Goal: Task Accomplishment & Management: Use online tool/utility

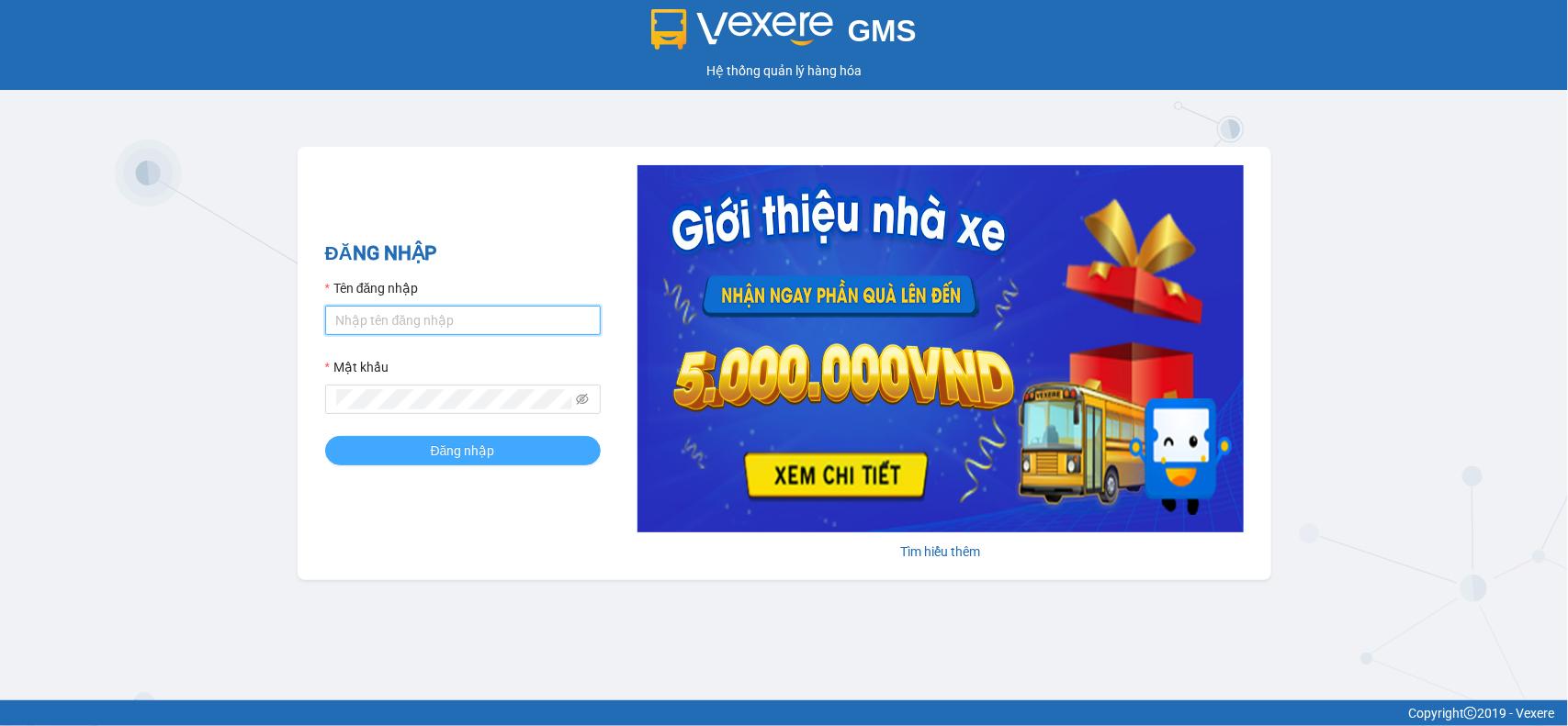
type input "duyenntb.petrobp"
click at [483, 443] on button "Đăng nhập" at bounding box center [462, 450] width 275 height 29
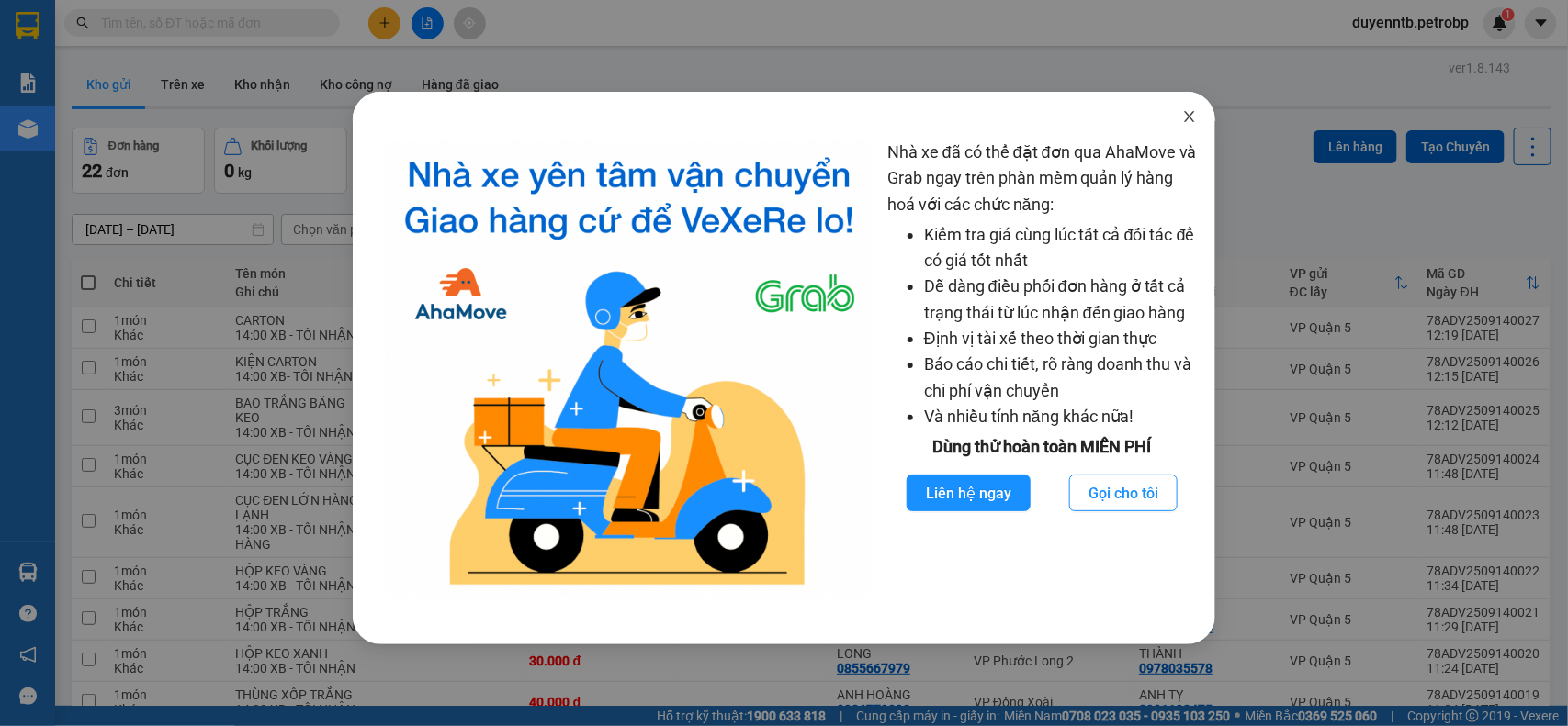
click at [1192, 124] on icon "close" at bounding box center [1190, 117] width 15 height 15
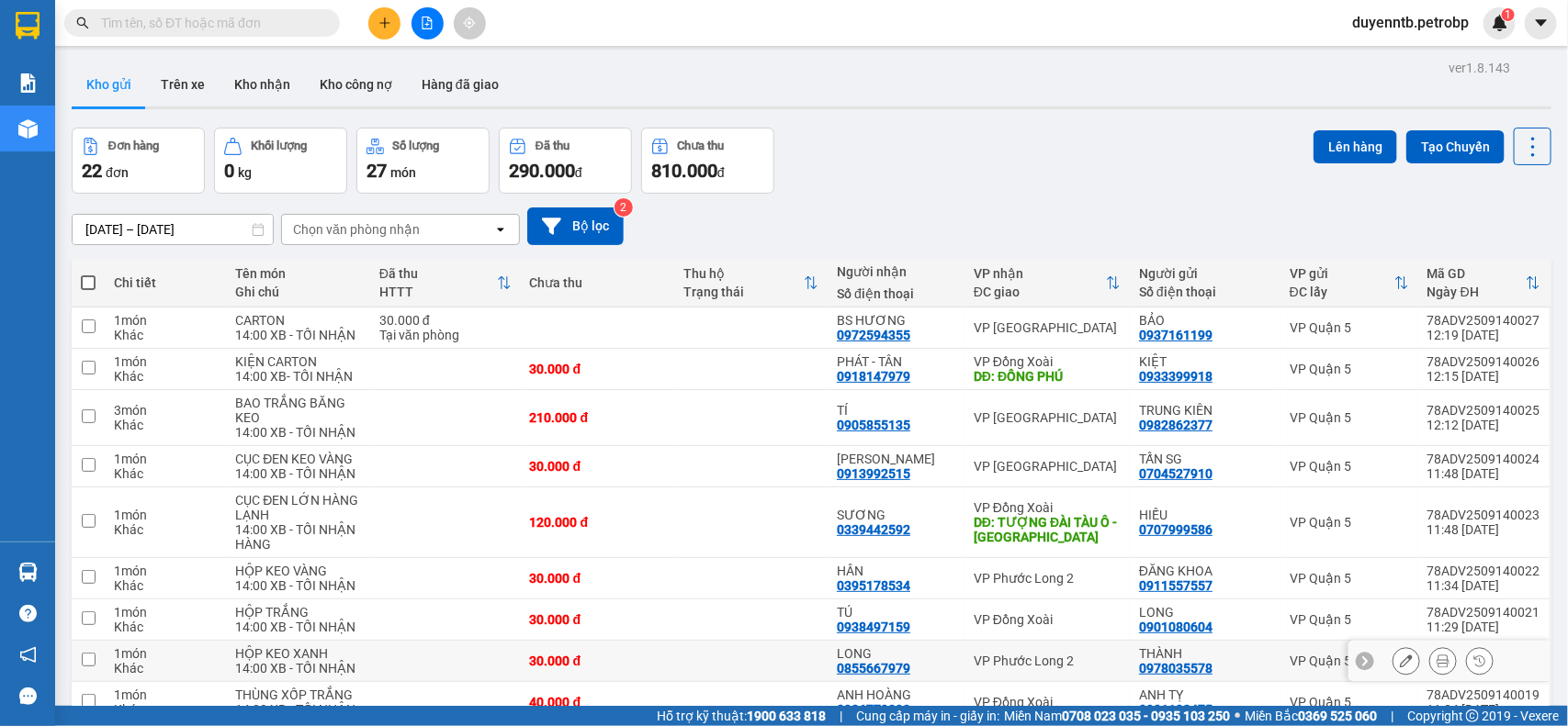
click at [946, 653] on div "LONG" at bounding box center [896, 654] width 118 height 15
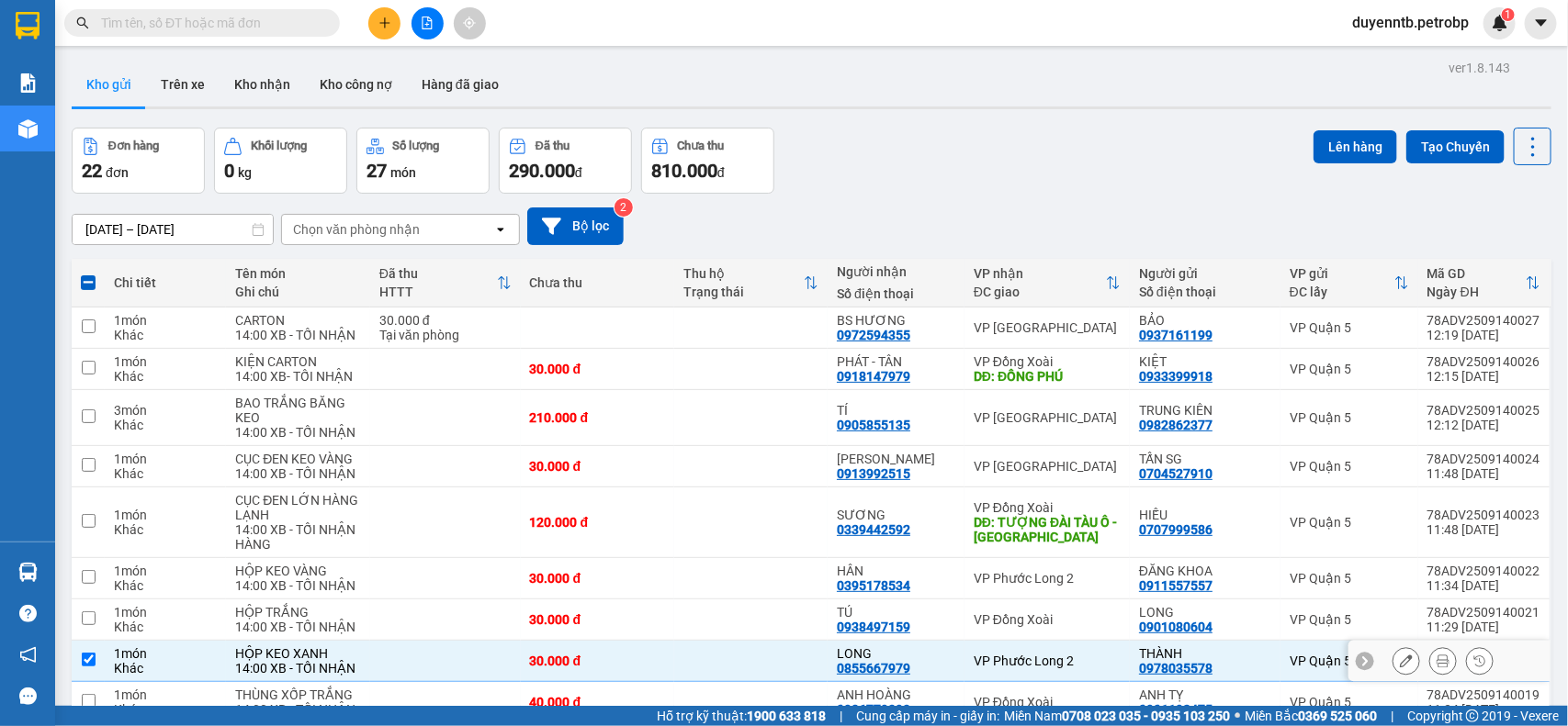
click at [377, 661] on td at bounding box center [444, 662] width 150 height 42
checkbox input "false"
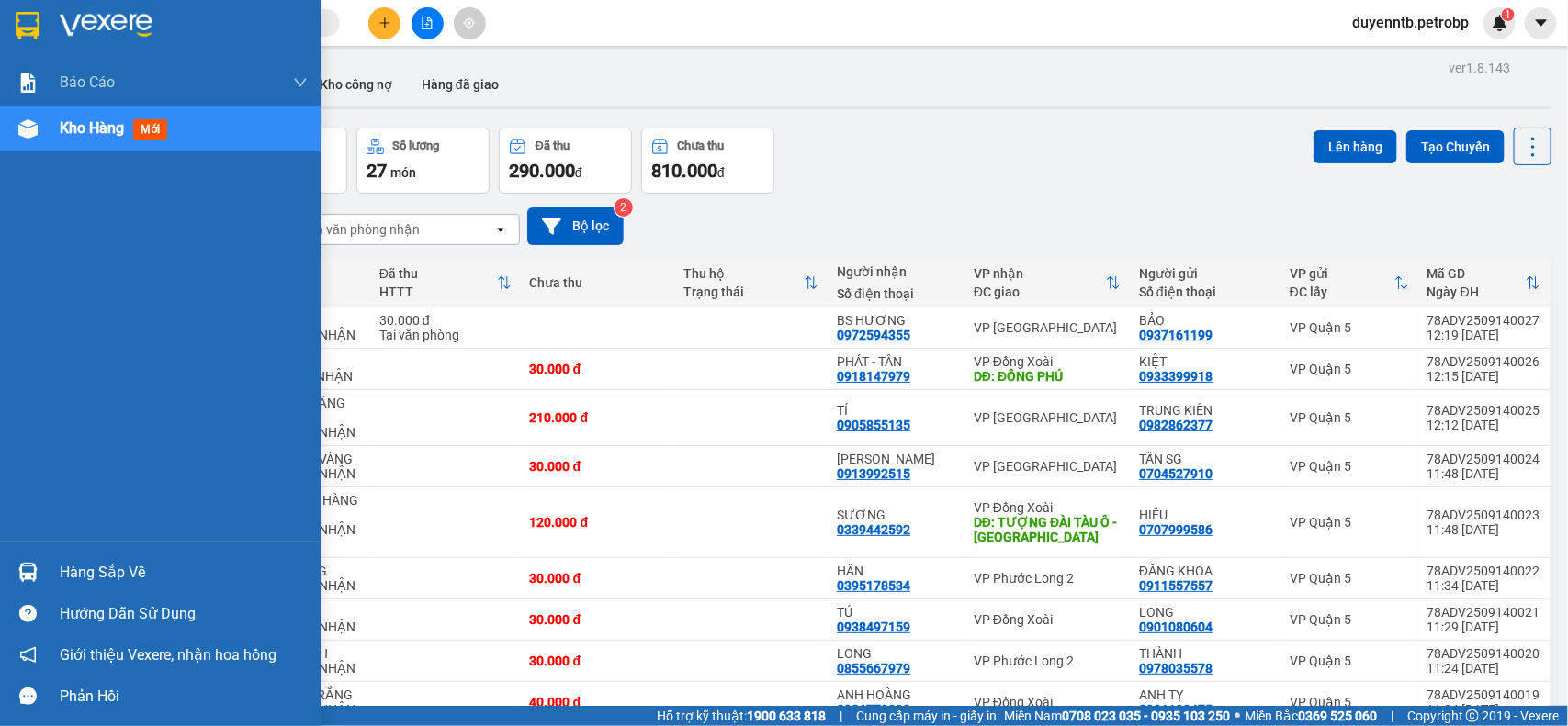
click at [65, 569] on div "Hàng sắp về" at bounding box center [183, 572] width 248 height 27
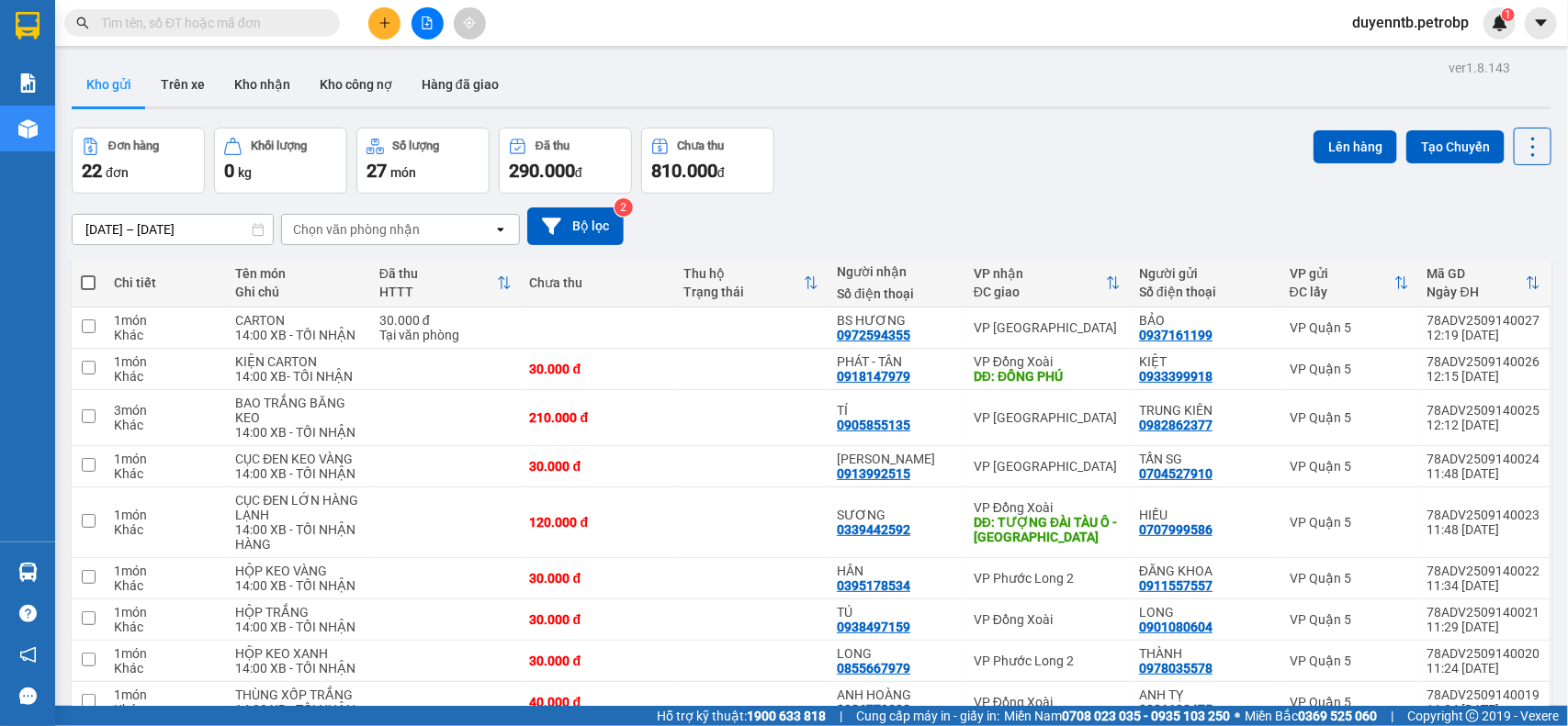
click at [980, 167] on section "Kết quả tìm kiếm ( 0 ) Bộ lọc No Data duyenntb.petrobp 1 Báo cáo BC tiền tận nơ…" at bounding box center [784, 363] width 1568 height 726
